Goal: Task Accomplishment & Management: Complete application form

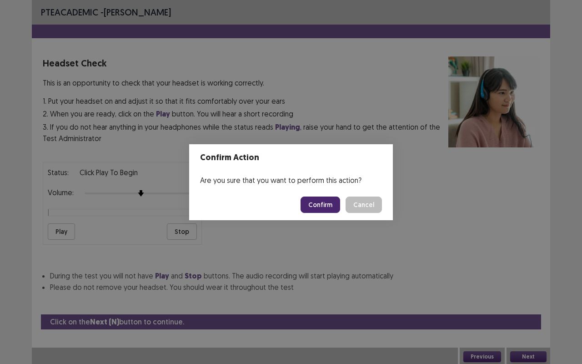
click at [317, 202] on button "Confirm" at bounding box center [321, 204] width 40 height 16
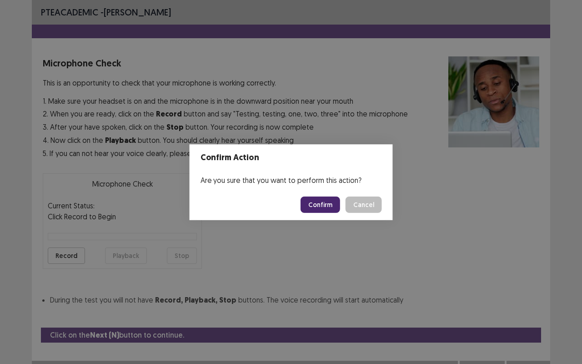
scroll to position [10, 0]
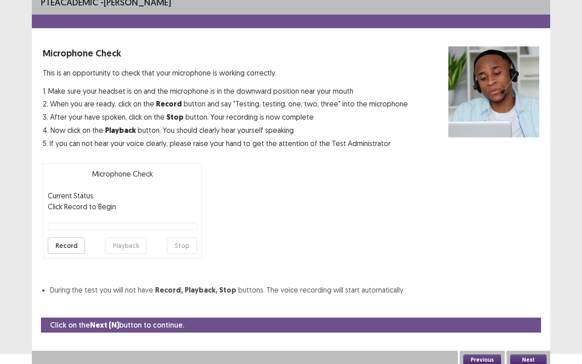
click at [527, 354] on button "Next" at bounding box center [528, 359] width 36 height 11
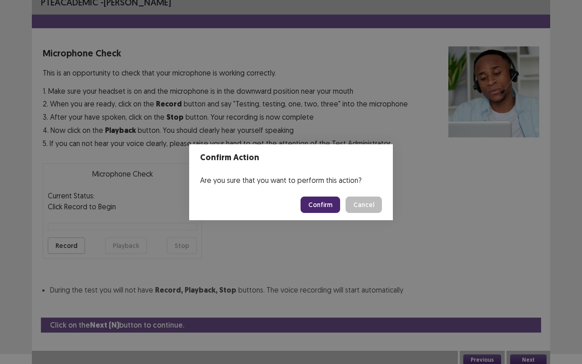
click at [326, 206] on button "Confirm" at bounding box center [321, 204] width 40 height 16
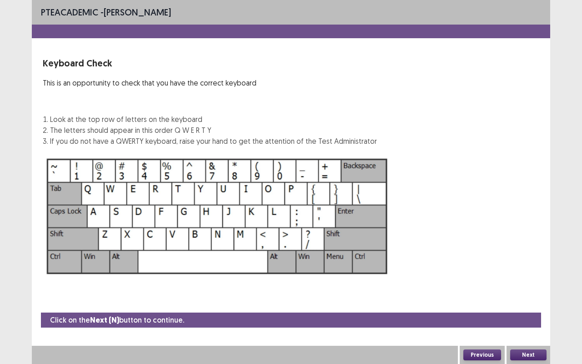
scroll to position [0, 0]
click at [519, 351] on button "Next" at bounding box center [528, 354] width 36 height 11
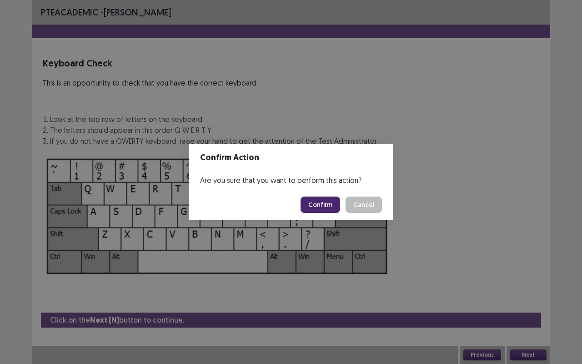
click at [331, 199] on button "Confirm" at bounding box center [321, 204] width 40 height 16
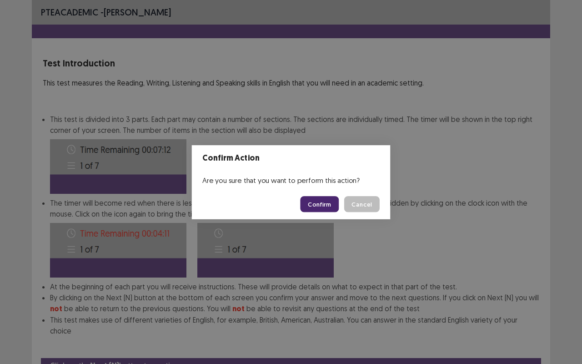
scroll to position [34, 0]
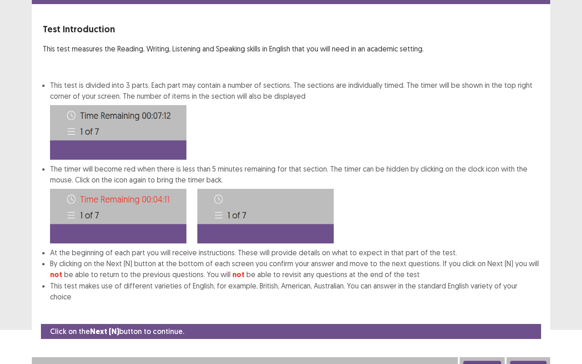
click at [529, 361] on button "Next" at bounding box center [528, 366] width 36 height 11
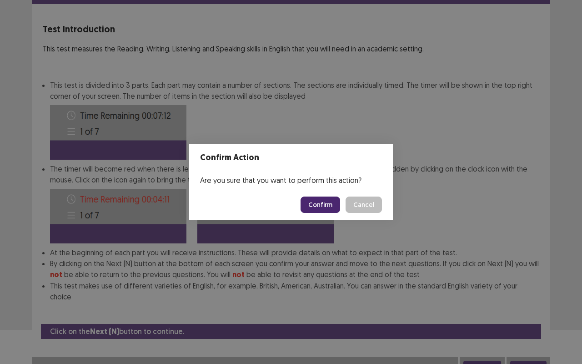
click at [324, 204] on button "Confirm" at bounding box center [321, 204] width 40 height 16
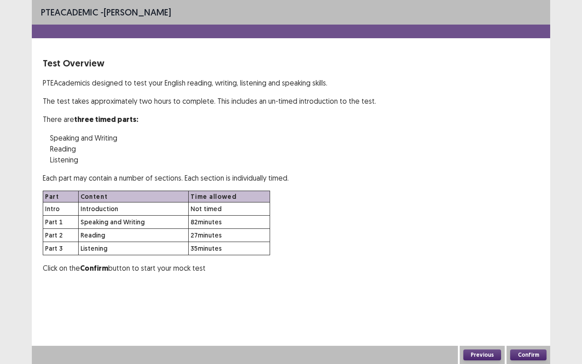
click at [527, 354] on button "Confirm" at bounding box center [528, 354] width 36 height 11
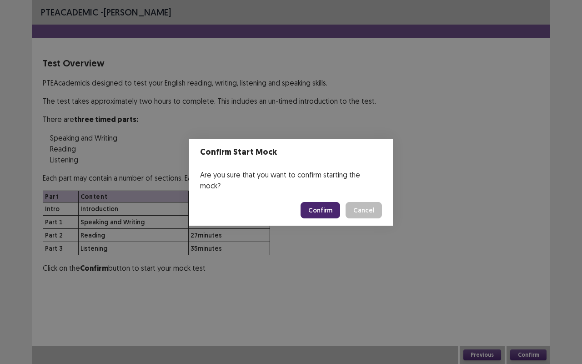
click at [326, 204] on button "Confirm" at bounding box center [321, 210] width 40 height 16
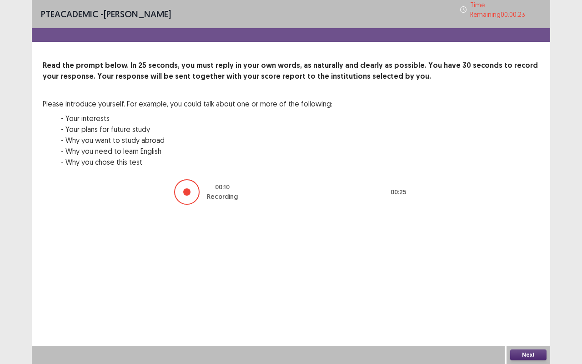
click at [532, 352] on button "Next" at bounding box center [528, 354] width 36 height 11
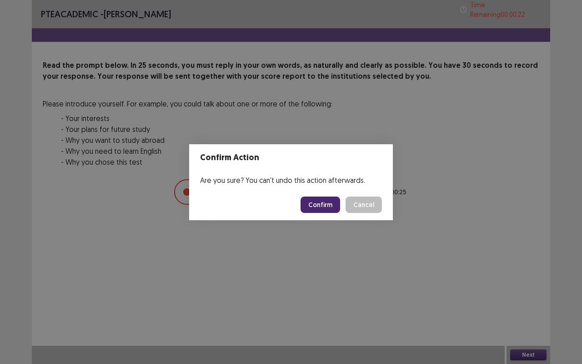
click at [321, 202] on button "Confirm" at bounding box center [321, 204] width 40 height 16
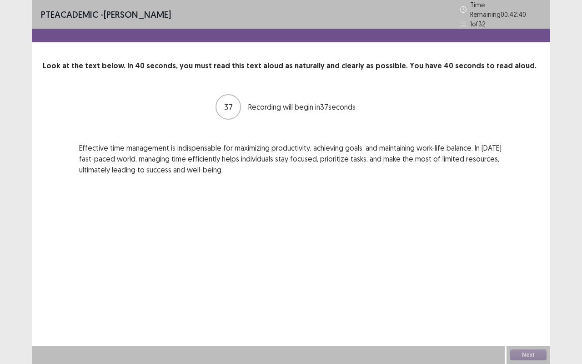
click at [523, 354] on div "Next" at bounding box center [529, 355] width 44 height 18
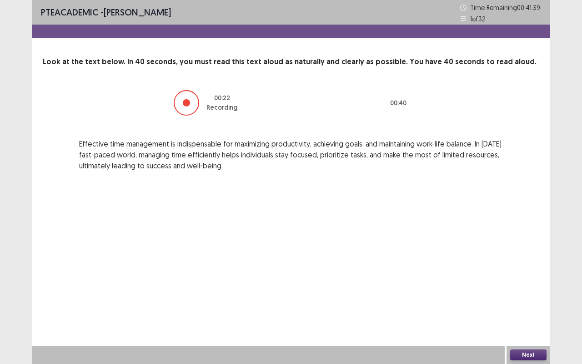
click at [534, 353] on button "Next" at bounding box center [528, 354] width 36 height 11
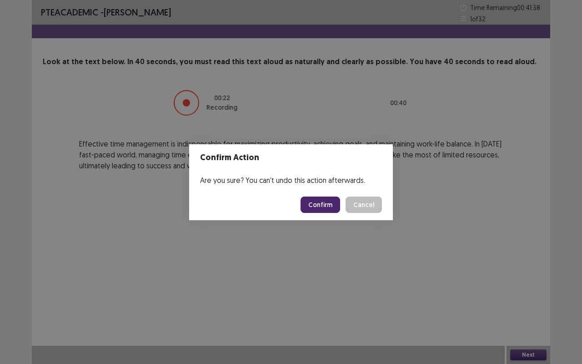
click at [320, 205] on button "Confirm" at bounding box center [321, 204] width 40 height 16
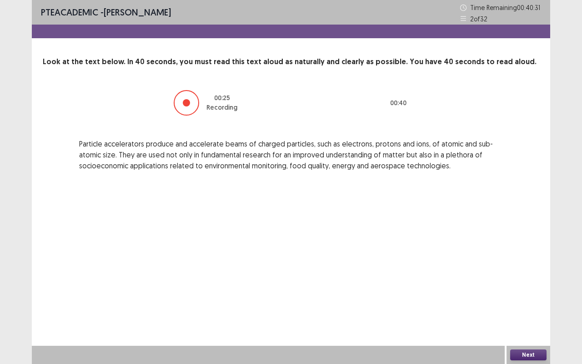
click at [521, 351] on button "Next" at bounding box center [528, 354] width 36 height 11
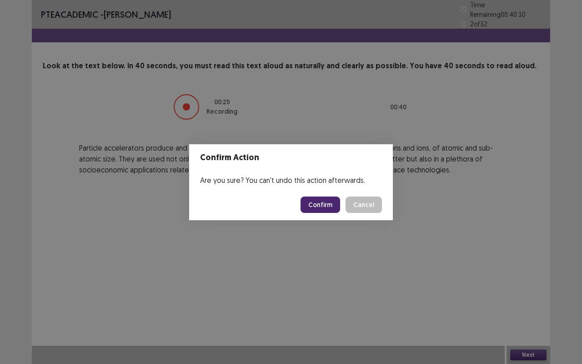
click at [321, 205] on button "Confirm" at bounding box center [321, 204] width 40 height 16
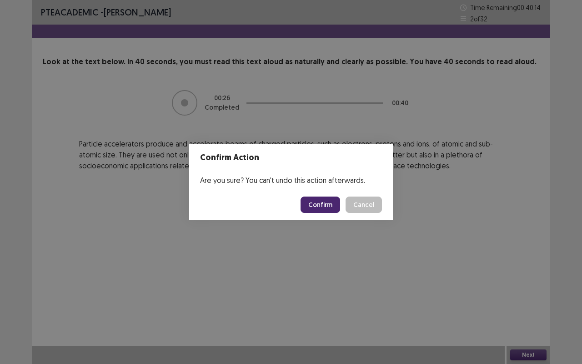
click at [324, 206] on button "Confirm" at bounding box center [321, 204] width 40 height 16
click at [435, 305] on div "Confirm Action Are you sure? You can't undo this action afterwards. Loading... …" at bounding box center [291, 182] width 582 height 364
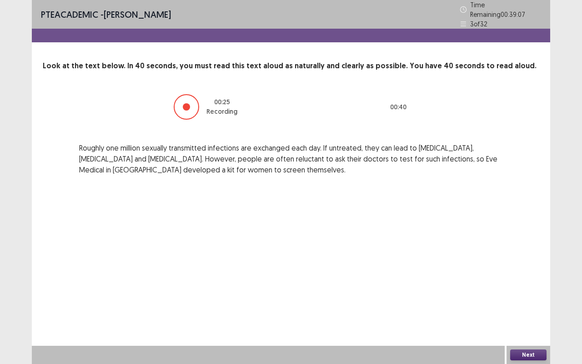
click at [524, 356] on button "Next" at bounding box center [528, 354] width 36 height 11
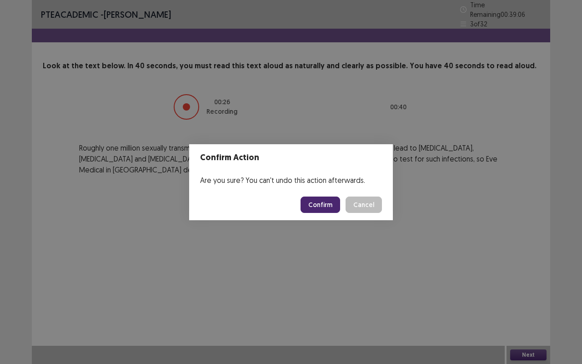
click at [334, 205] on button "Confirm" at bounding box center [321, 204] width 40 height 16
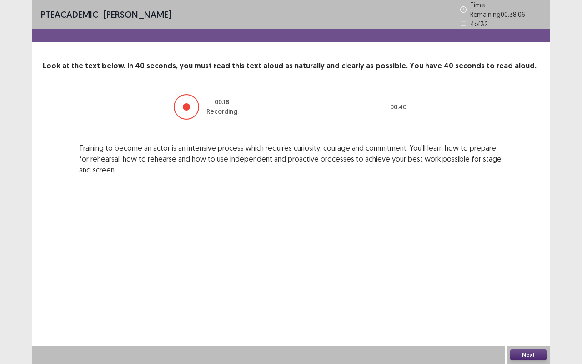
click at [524, 352] on button "Next" at bounding box center [528, 354] width 36 height 11
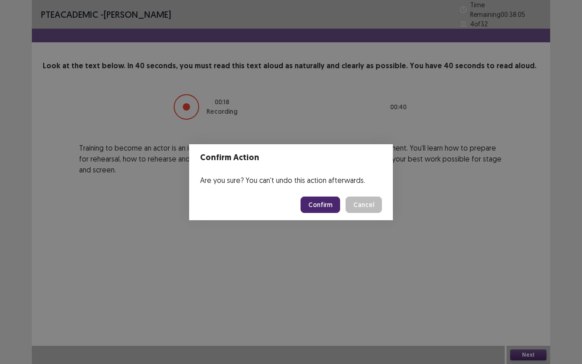
click at [320, 209] on button "Confirm" at bounding box center [321, 204] width 40 height 16
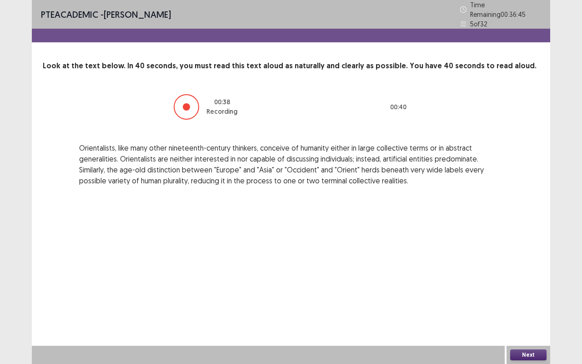
click at [518, 356] on button "Next" at bounding box center [528, 354] width 36 height 11
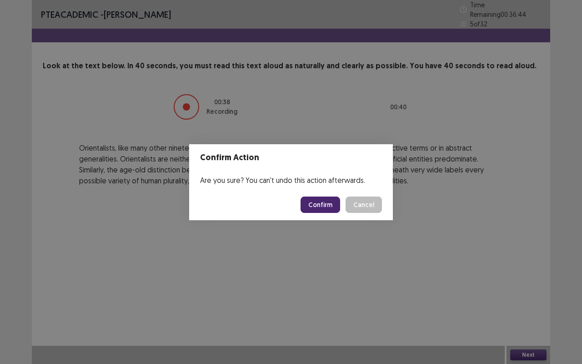
click at [326, 196] on button "Confirm" at bounding box center [321, 204] width 40 height 16
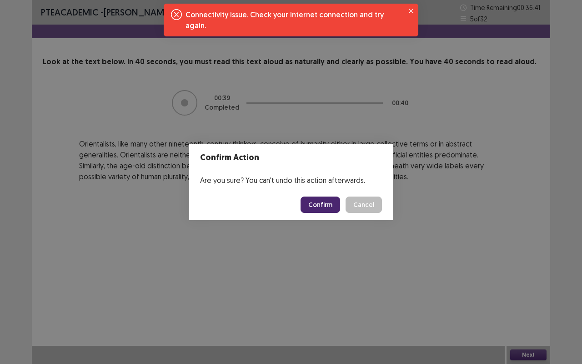
click at [331, 196] on button "Confirm" at bounding box center [321, 204] width 40 height 16
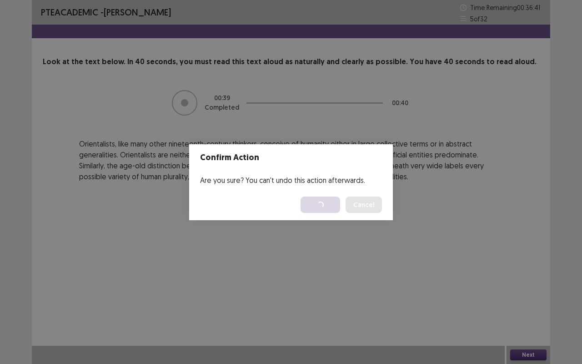
click at [412, 11] on div "Confirm Action Are you sure? You can't undo this action afterwards. Loading... …" at bounding box center [291, 182] width 582 height 364
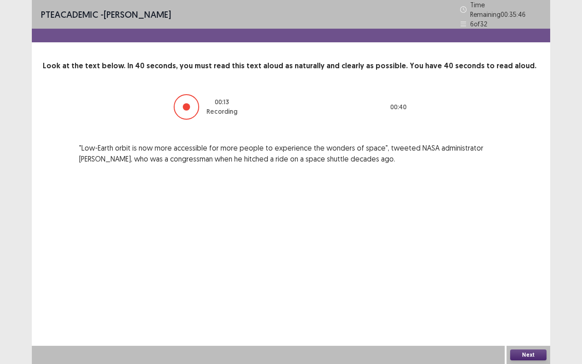
click at [519, 353] on button "Next" at bounding box center [528, 354] width 36 height 11
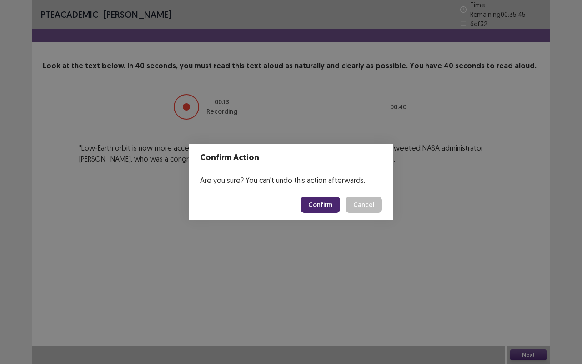
click at [316, 199] on button "Confirm" at bounding box center [321, 204] width 40 height 16
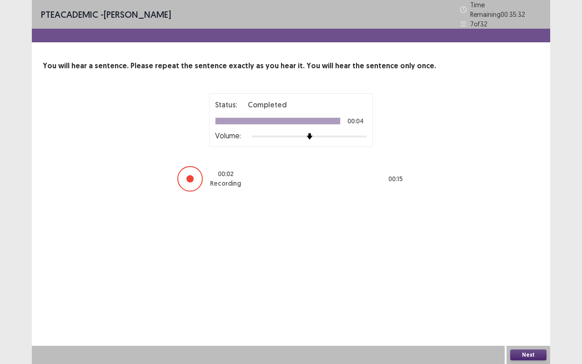
click at [522, 356] on button "Next" at bounding box center [528, 354] width 36 height 11
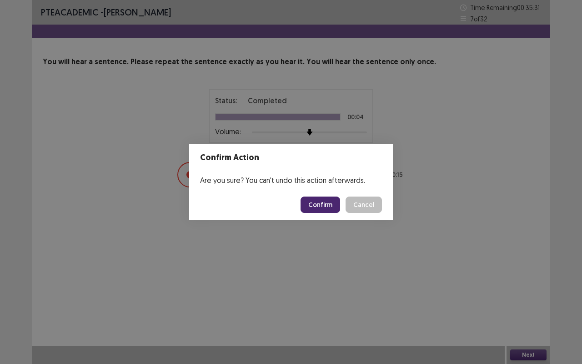
click at [321, 205] on button "Confirm" at bounding box center [321, 204] width 40 height 16
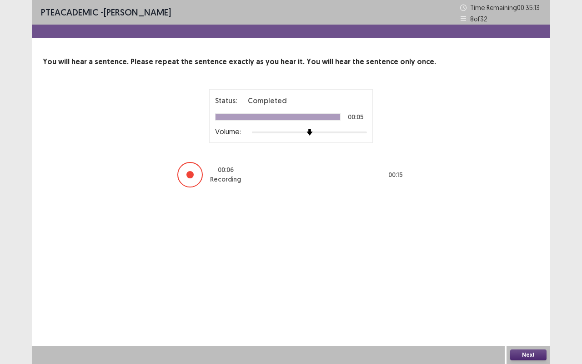
click at [523, 349] on button "Next" at bounding box center [528, 354] width 36 height 11
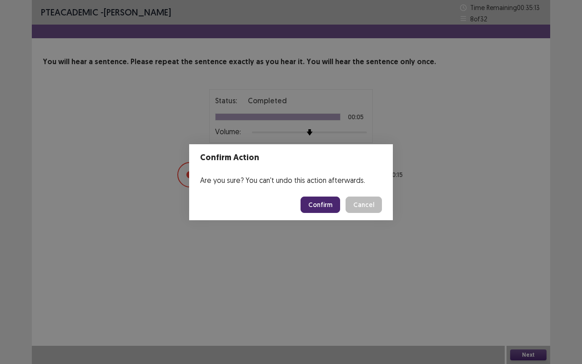
click at [323, 204] on button "Confirm" at bounding box center [321, 204] width 40 height 16
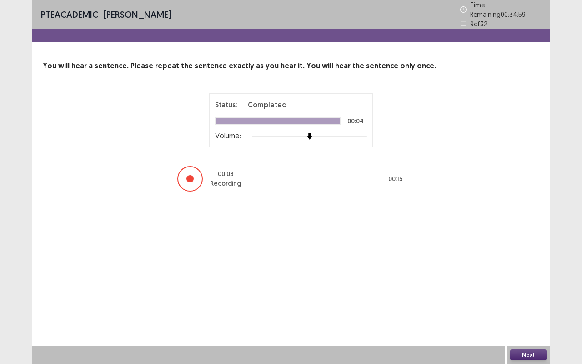
click at [528, 351] on button "Next" at bounding box center [528, 354] width 36 height 11
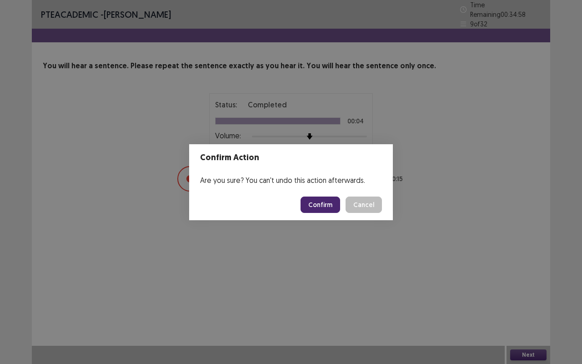
click at [328, 205] on button "Confirm" at bounding box center [321, 204] width 40 height 16
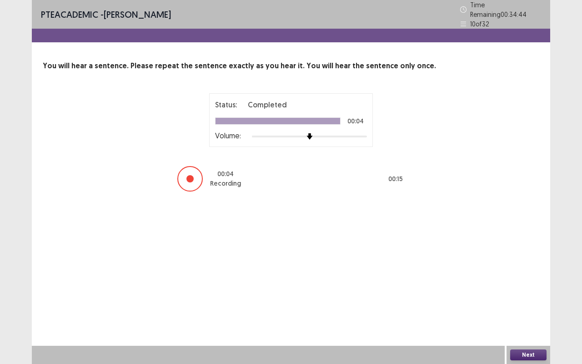
click at [530, 350] on button "Next" at bounding box center [528, 354] width 36 height 11
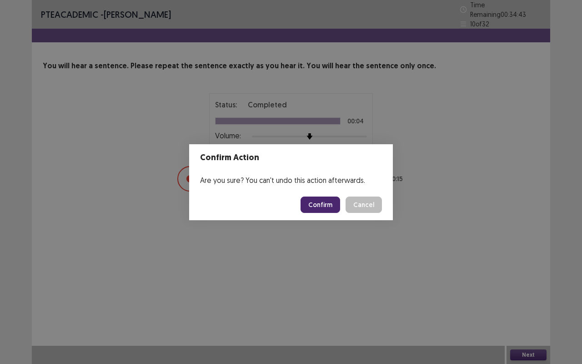
click at [316, 189] on footer "Confirm Cancel" at bounding box center [291, 204] width 204 height 31
click at [320, 206] on button "Confirm" at bounding box center [321, 204] width 40 height 16
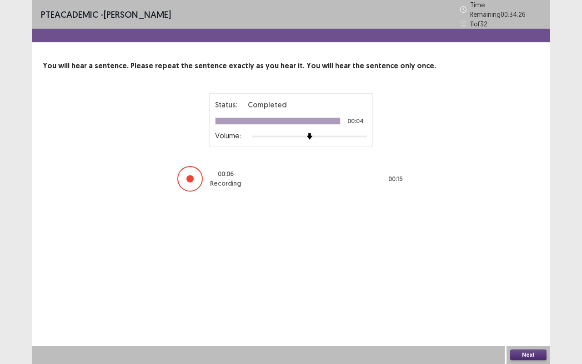
click at [525, 358] on button "Next" at bounding box center [528, 354] width 36 height 11
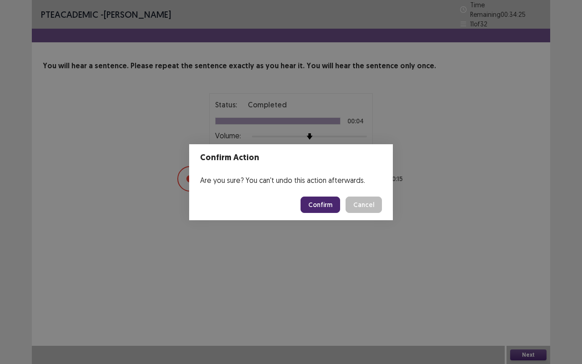
click at [311, 207] on button "Confirm" at bounding box center [321, 204] width 40 height 16
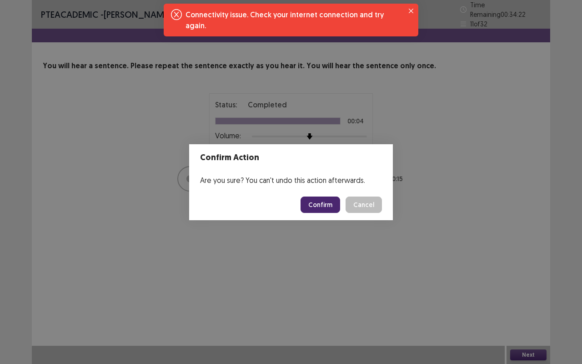
click at [315, 199] on button "Confirm" at bounding box center [321, 204] width 40 height 16
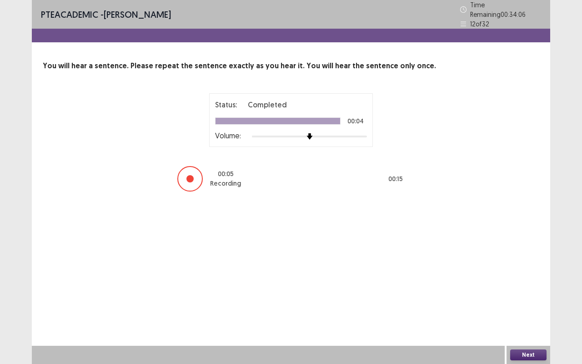
click at [538, 352] on button "Next" at bounding box center [528, 354] width 36 height 11
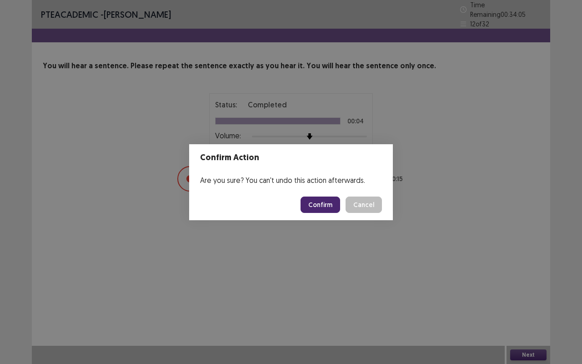
click at [322, 206] on button "Confirm" at bounding box center [321, 204] width 40 height 16
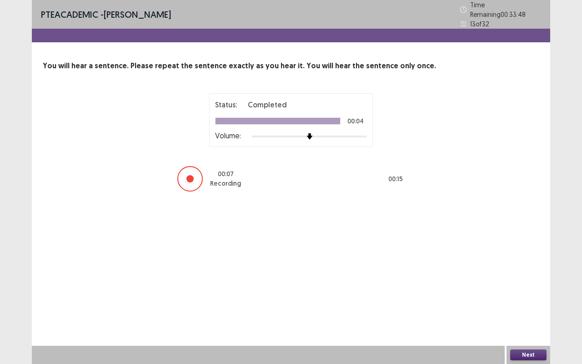
click at [526, 352] on button "Next" at bounding box center [528, 354] width 36 height 11
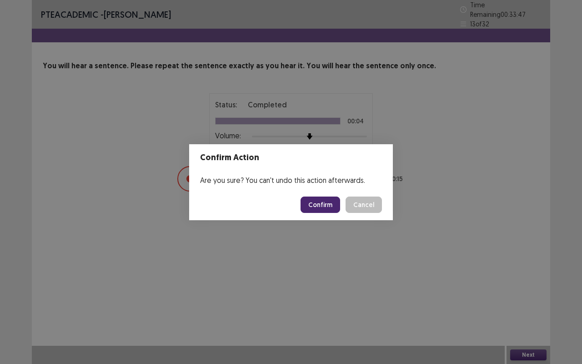
click at [324, 205] on button "Confirm" at bounding box center [321, 204] width 40 height 16
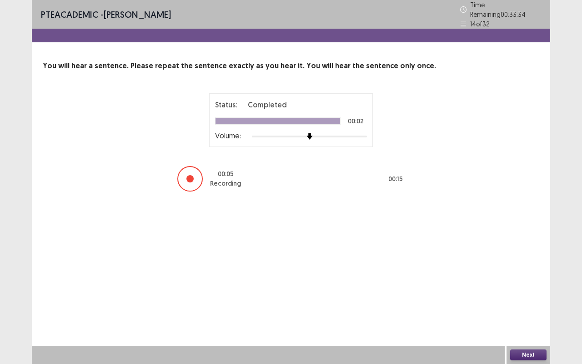
click at [527, 355] on button "Next" at bounding box center [528, 354] width 36 height 11
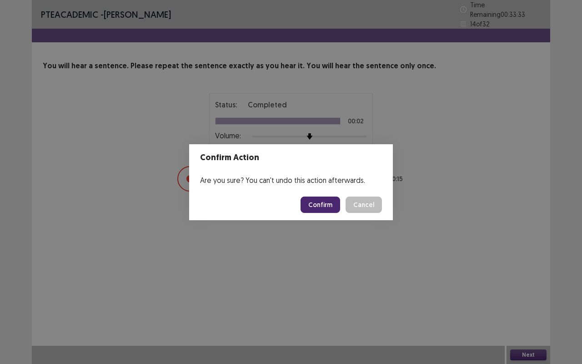
click at [323, 203] on button "Confirm" at bounding box center [321, 204] width 40 height 16
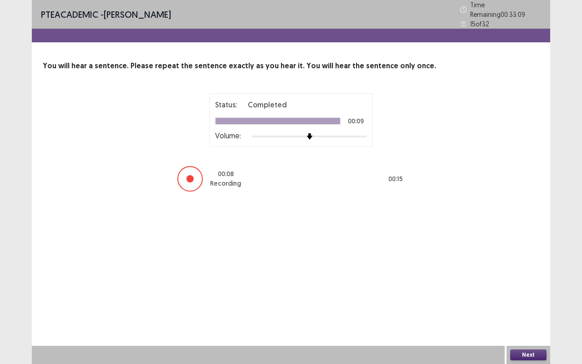
click at [527, 351] on button "Next" at bounding box center [528, 354] width 36 height 11
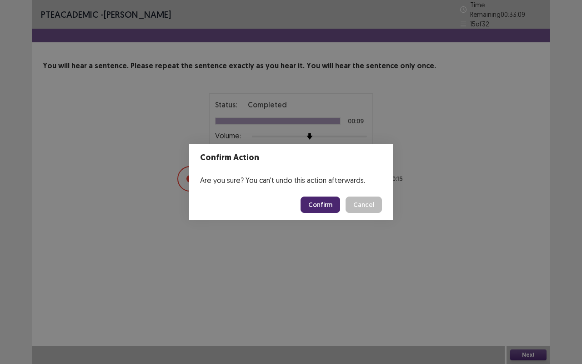
click at [319, 202] on button "Confirm" at bounding box center [321, 204] width 40 height 16
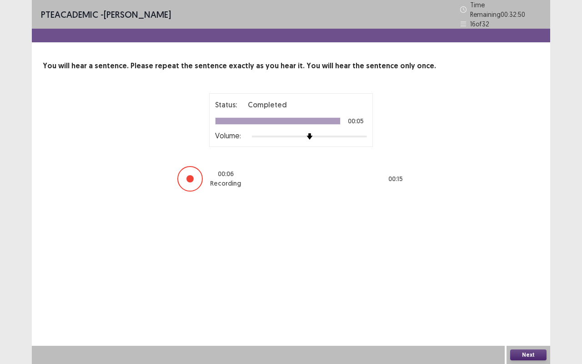
click at [523, 352] on button "Next" at bounding box center [528, 354] width 36 height 11
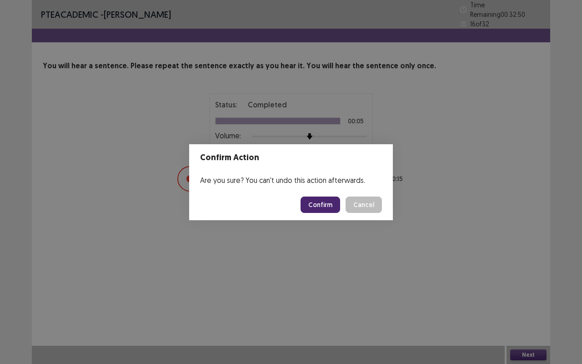
click at [316, 200] on button "Confirm" at bounding box center [321, 204] width 40 height 16
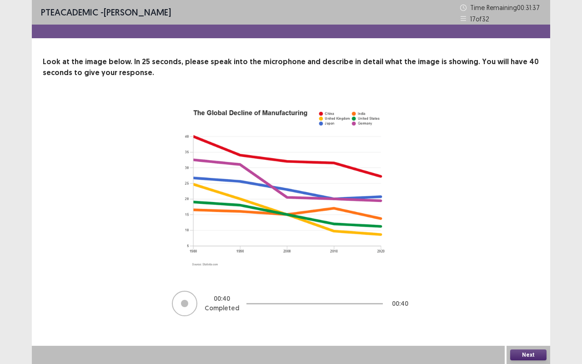
click at [527, 359] on button "Next" at bounding box center [528, 354] width 36 height 11
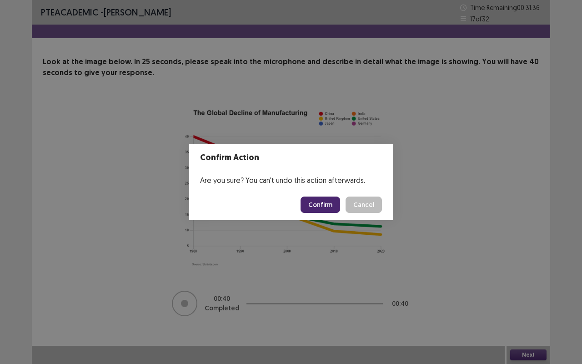
click at [322, 204] on button "Confirm" at bounding box center [321, 204] width 40 height 16
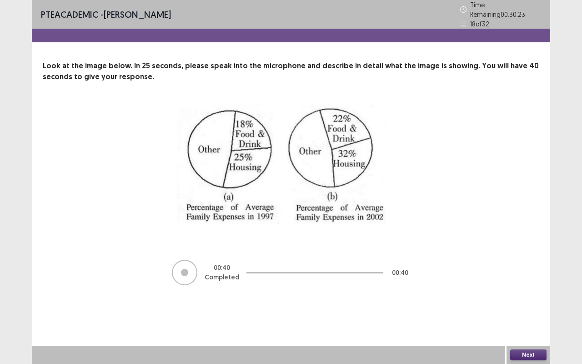
click at [531, 352] on button "Next" at bounding box center [528, 354] width 36 height 11
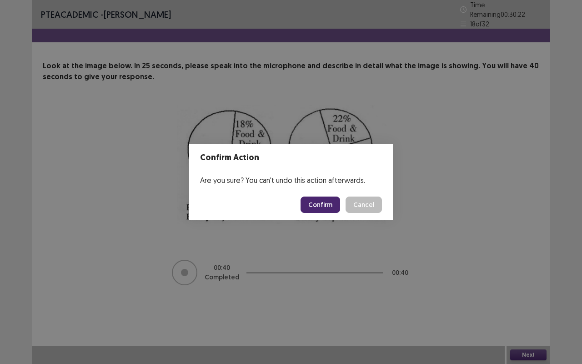
click at [322, 203] on button "Confirm" at bounding box center [321, 204] width 40 height 16
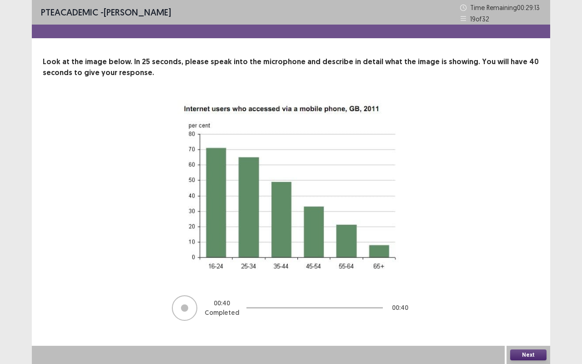
click at [536, 349] on button "Next" at bounding box center [528, 354] width 36 height 11
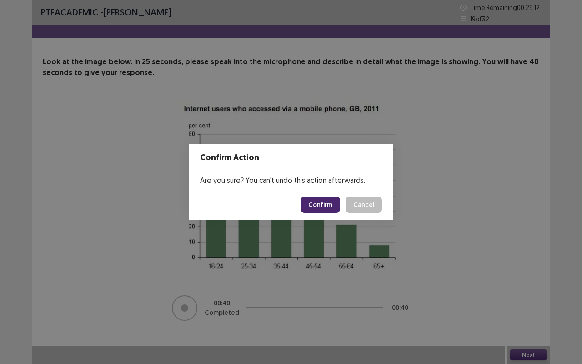
click at [331, 209] on button "Confirm" at bounding box center [321, 204] width 40 height 16
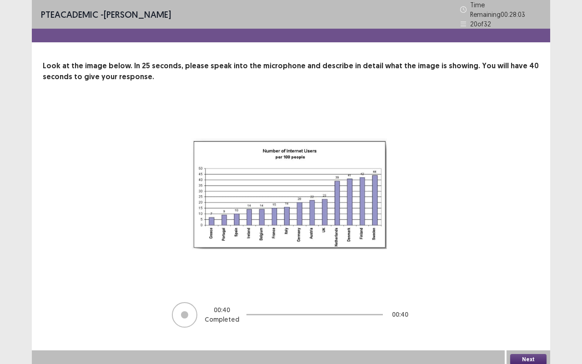
click at [524, 355] on button "Next" at bounding box center [528, 359] width 36 height 11
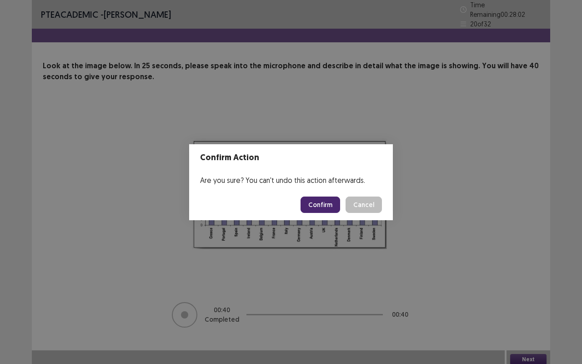
click at [325, 204] on button "Confirm" at bounding box center [321, 204] width 40 height 16
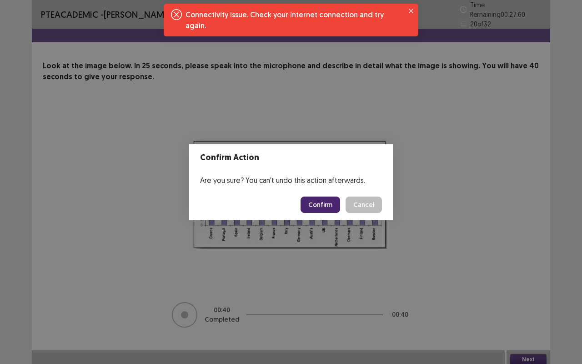
click at [318, 203] on button "Confirm" at bounding box center [321, 204] width 40 height 16
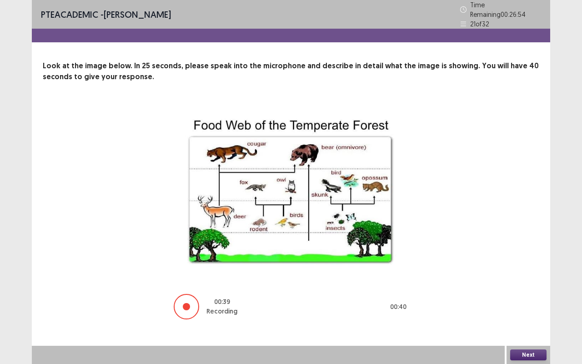
click at [522, 350] on button "Next" at bounding box center [528, 354] width 36 height 11
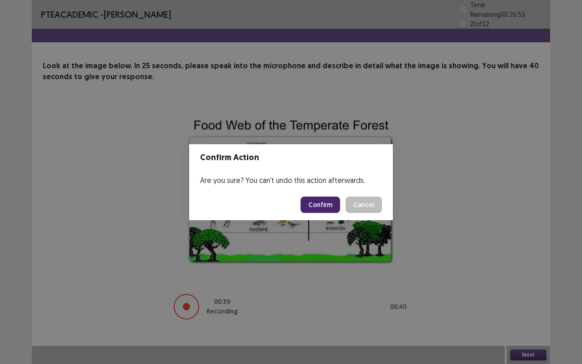
click at [321, 198] on button "Confirm" at bounding box center [321, 204] width 40 height 16
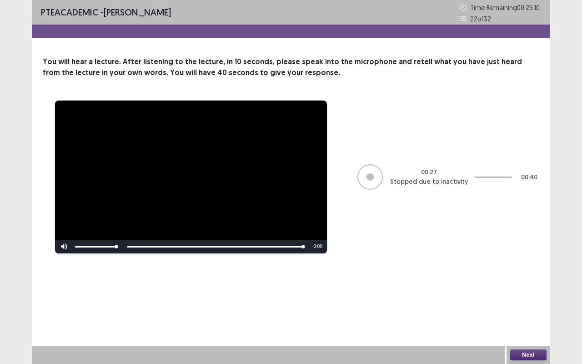
click at [528, 350] on button "Next" at bounding box center [528, 354] width 36 height 11
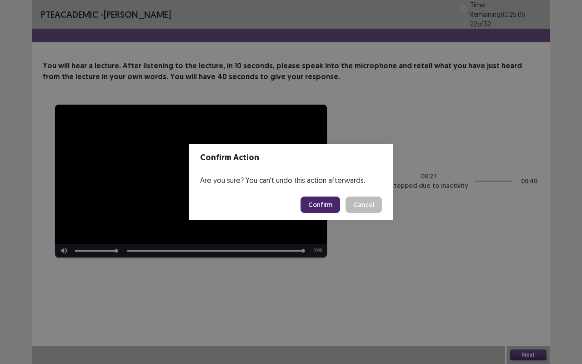
click at [326, 200] on button "Confirm" at bounding box center [321, 204] width 40 height 16
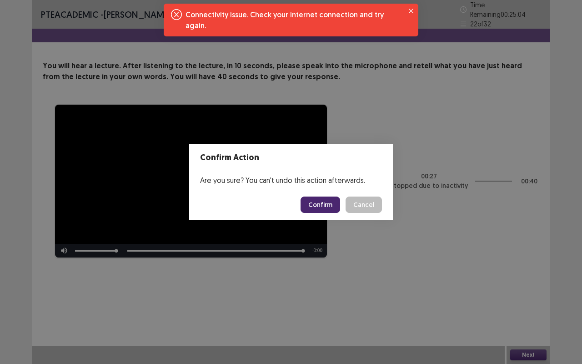
click at [326, 197] on button "Confirm" at bounding box center [321, 204] width 40 height 16
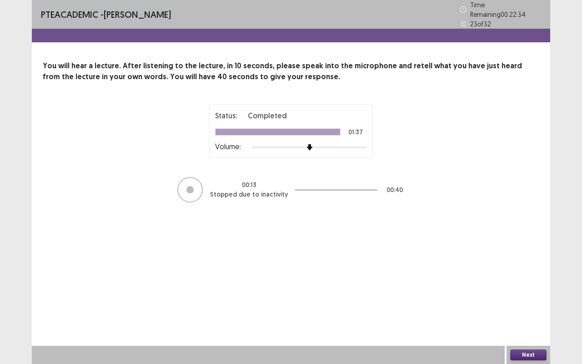
click at [527, 351] on button "Next" at bounding box center [528, 354] width 36 height 11
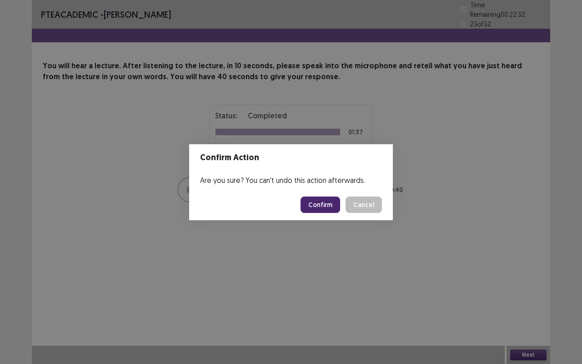
click at [331, 204] on button "Confirm" at bounding box center [321, 204] width 40 height 16
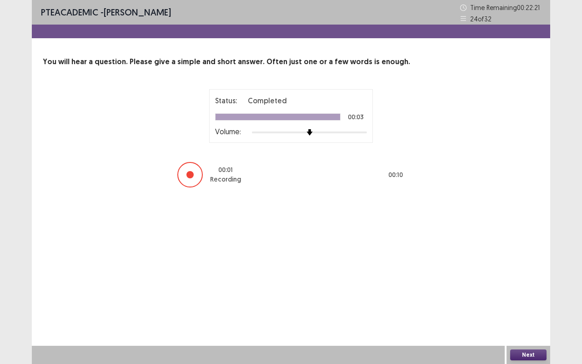
click at [530, 351] on button "Next" at bounding box center [528, 354] width 36 height 11
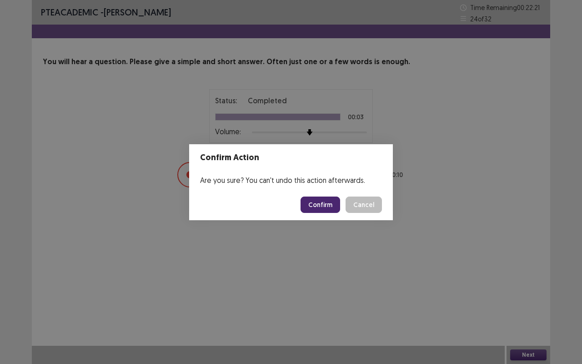
click at [318, 202] on button "Confirm" at bounding box center [321, 204] width 40 height 16
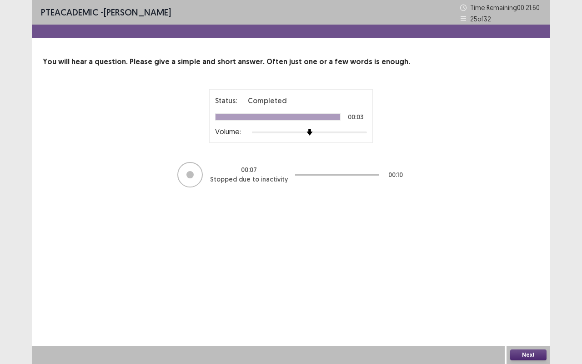
click at [529, 354] on button "Next" at bounding box center [528, 354] width 36 height 11
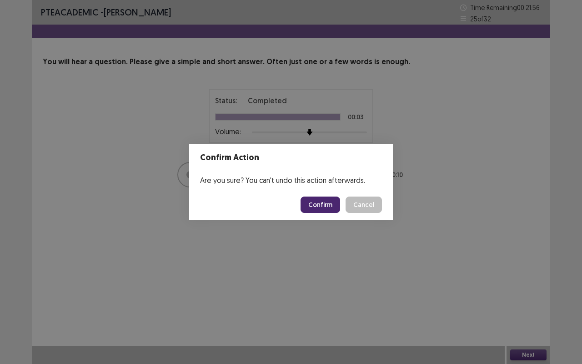
click at [530, 354] on div "Confirm Action Are you sure? You can't undo this action afterwards. Confirm Can…" at bounding box center [291, 182] width 582 height 364
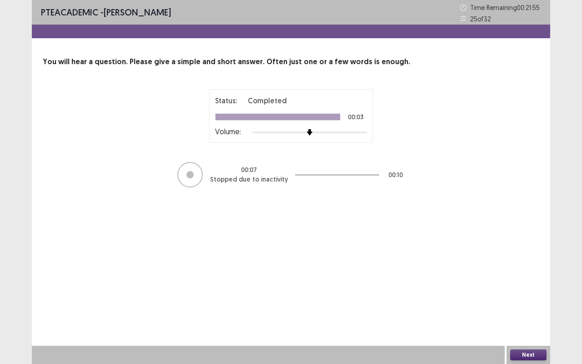
click at [530, 354] on button "Next" at bounding box center [528, 354] width 36 height 11
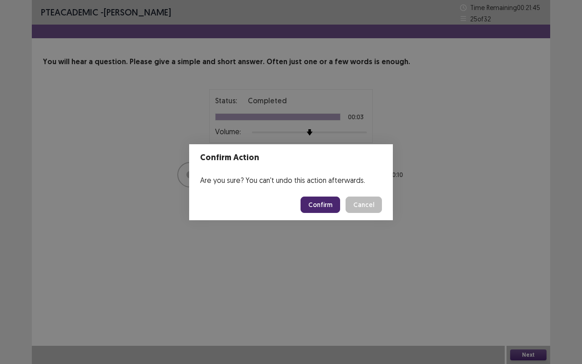
click at [321, 207] on button "Confirm" at bounding box center [321, 204] width 40 height 16
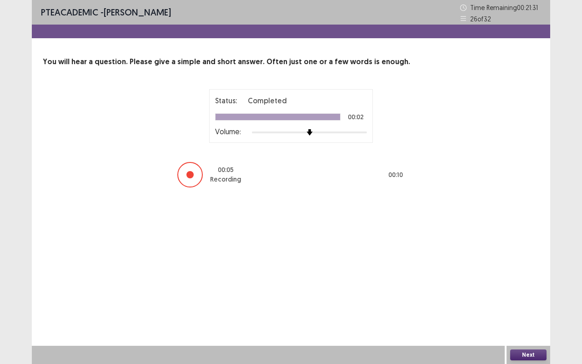
click at [527, 358] on button "Next" at bounding box center [528, 354] width 36 height 11
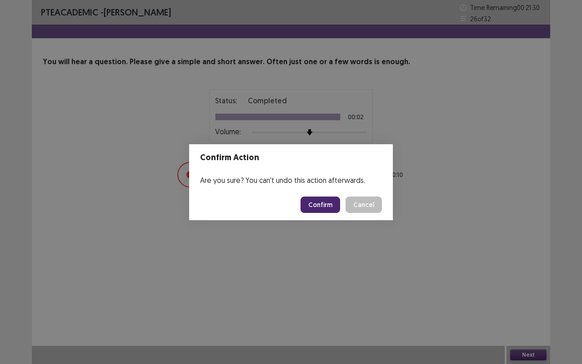
click at [330, 205] on button "Confirm" at bounding box center [321, 204] width 40 height 16
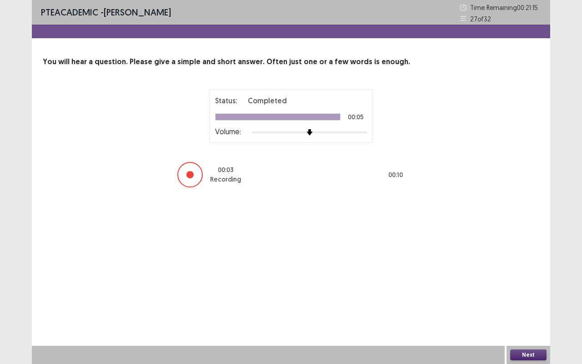
click at [534, 357] on button "Next" at bounding box center [528, 354] width 36 height 11
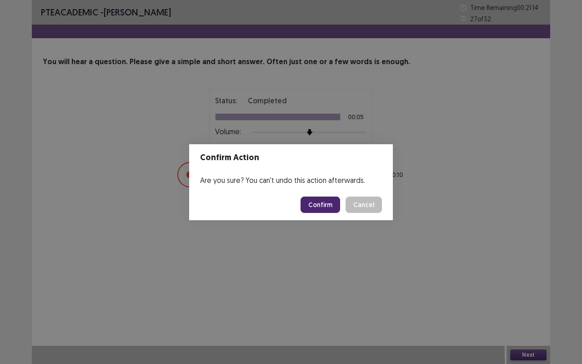
click at [319, 204] on button "Confirm" at bounding box center [321, 204] width 40 height 16
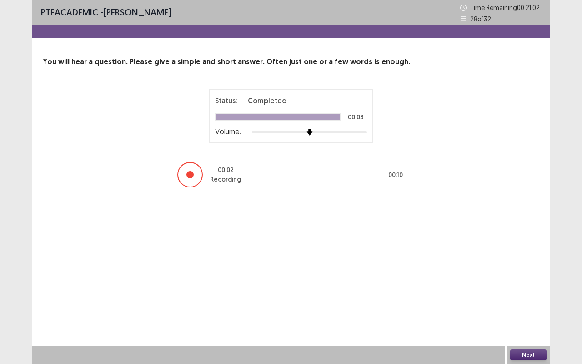
click at [529, 352] on button "Next" at bounding box center [528, 354] width 36 height 11
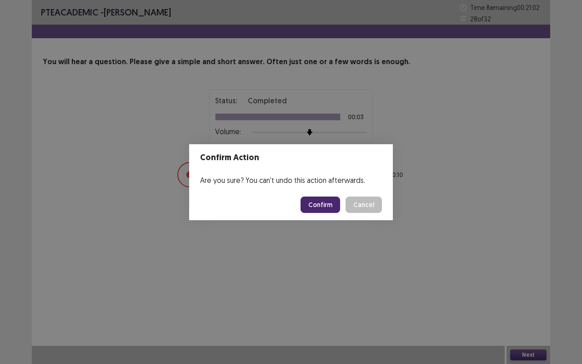
click at [321, 203] on button "Confirm" at bounding box center [321, 204] width 40 height 16
